Goal: Find specific page/section: Find specific page/section

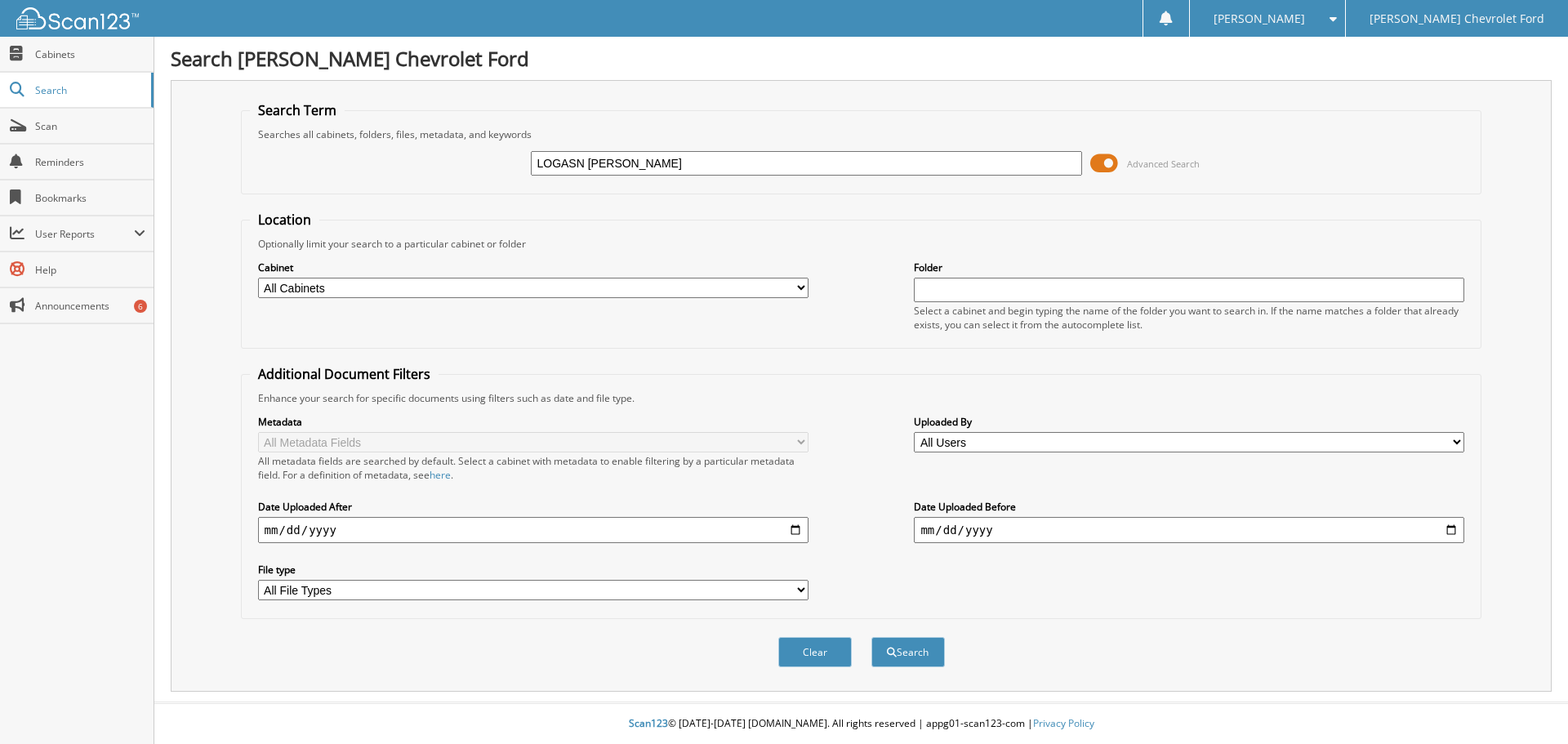
type input "LOGASN [PERSON_NAME]"
click at [871, 637] on button "Search" at bounding box center [908, 652] width 74 height 30
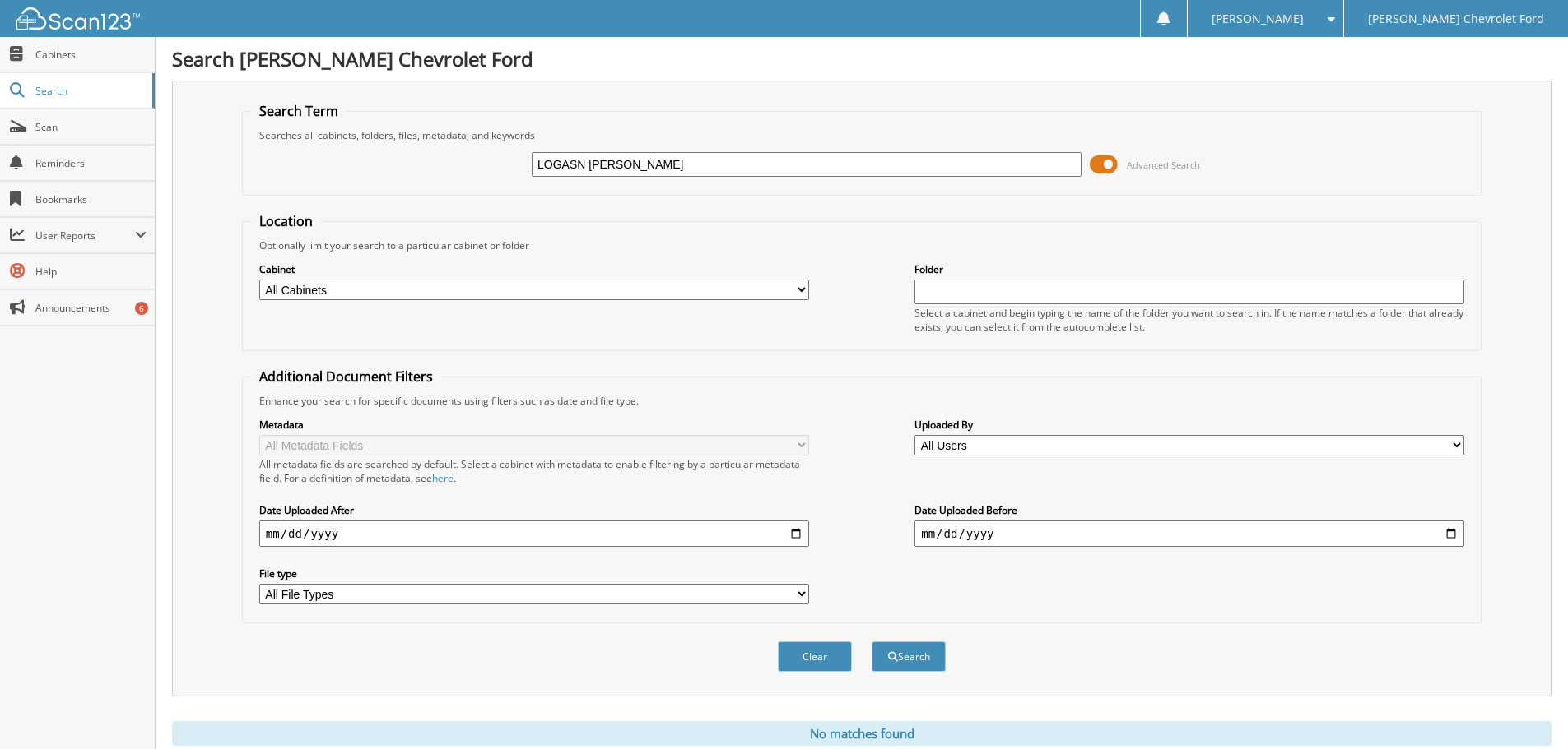
drag, startPoint x: 672, startPoint y: 166, endPoint x: 458, endPoint y: 203, distance: 217.2
click at [458, 203] on form "Search Term Searches all cabinets, folders, files, metadata, and keywords LOGAS…" at bounding box center [861, 396] width 1239 height 588
click at [53, 55] on span "Cabinets" at bounding box center [91, 54] width 111 height 14
